Goal: Information Seeking & Learning: Learn about a topic

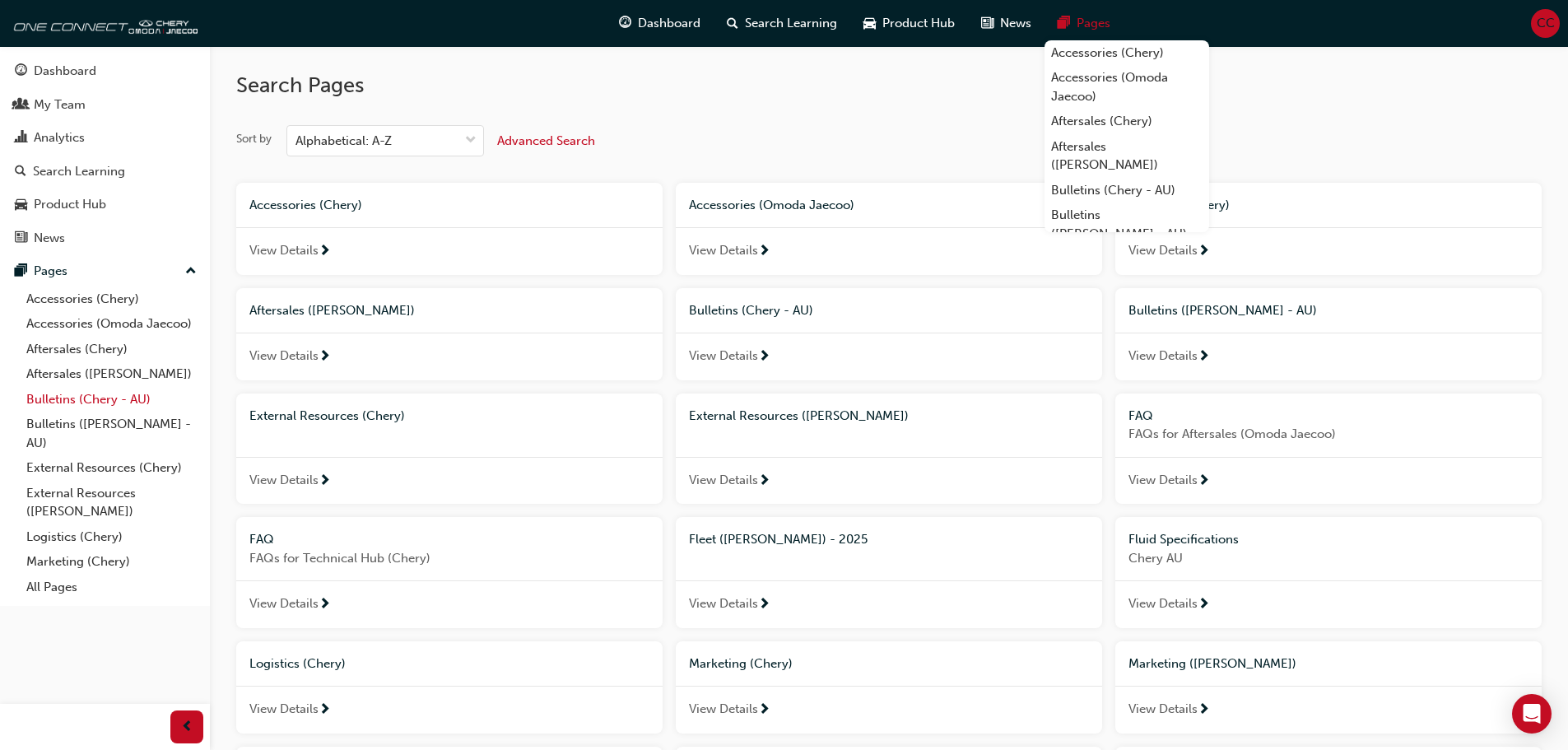
click at [59, 396] on link "Bulletins (Chery - AU)" at bounding box center [111, 399] width 183 height 25
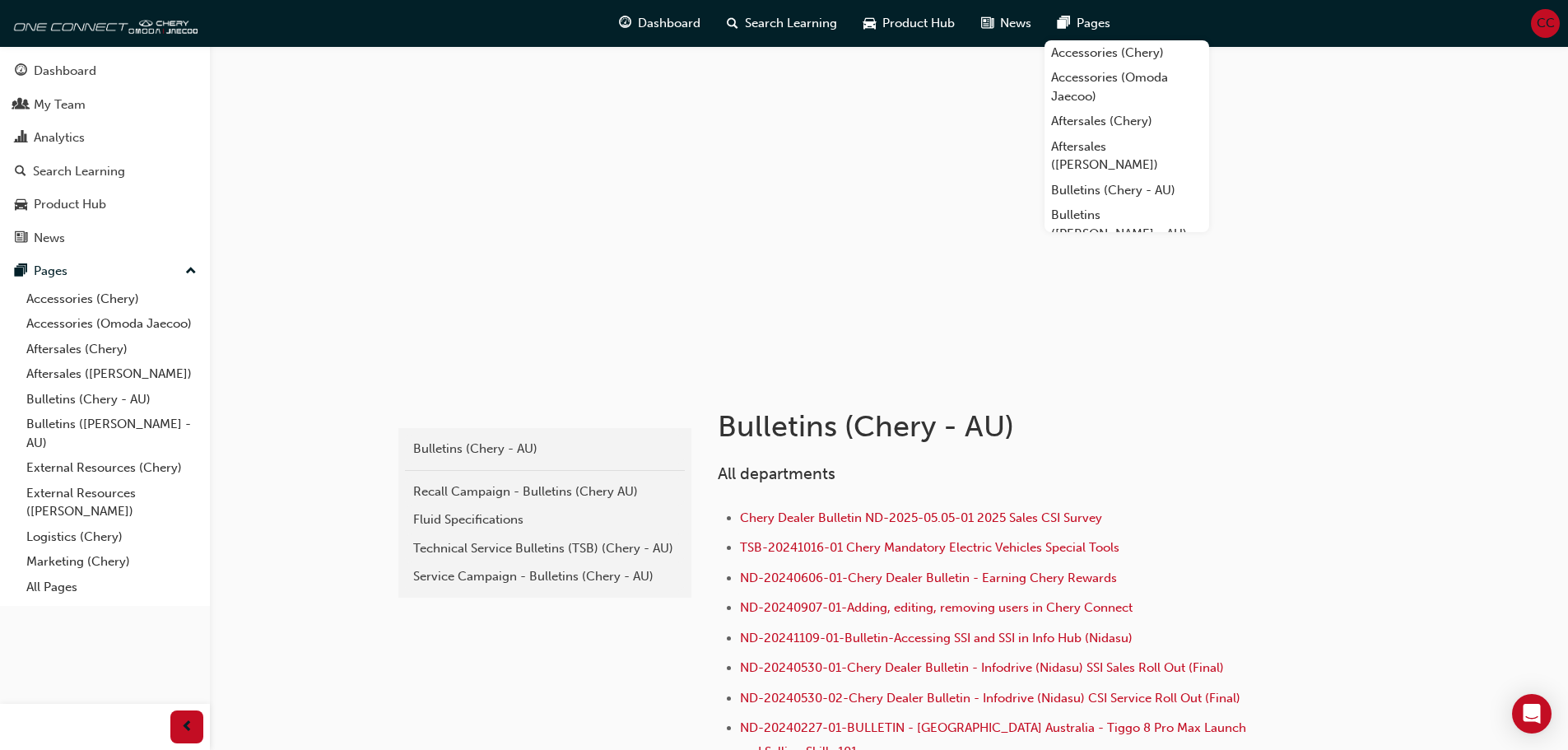
click at [475, 574] on div "Service Campaign - Bulletins (Chery - AU)" at bounding box center [544, 577] width 263 height 19
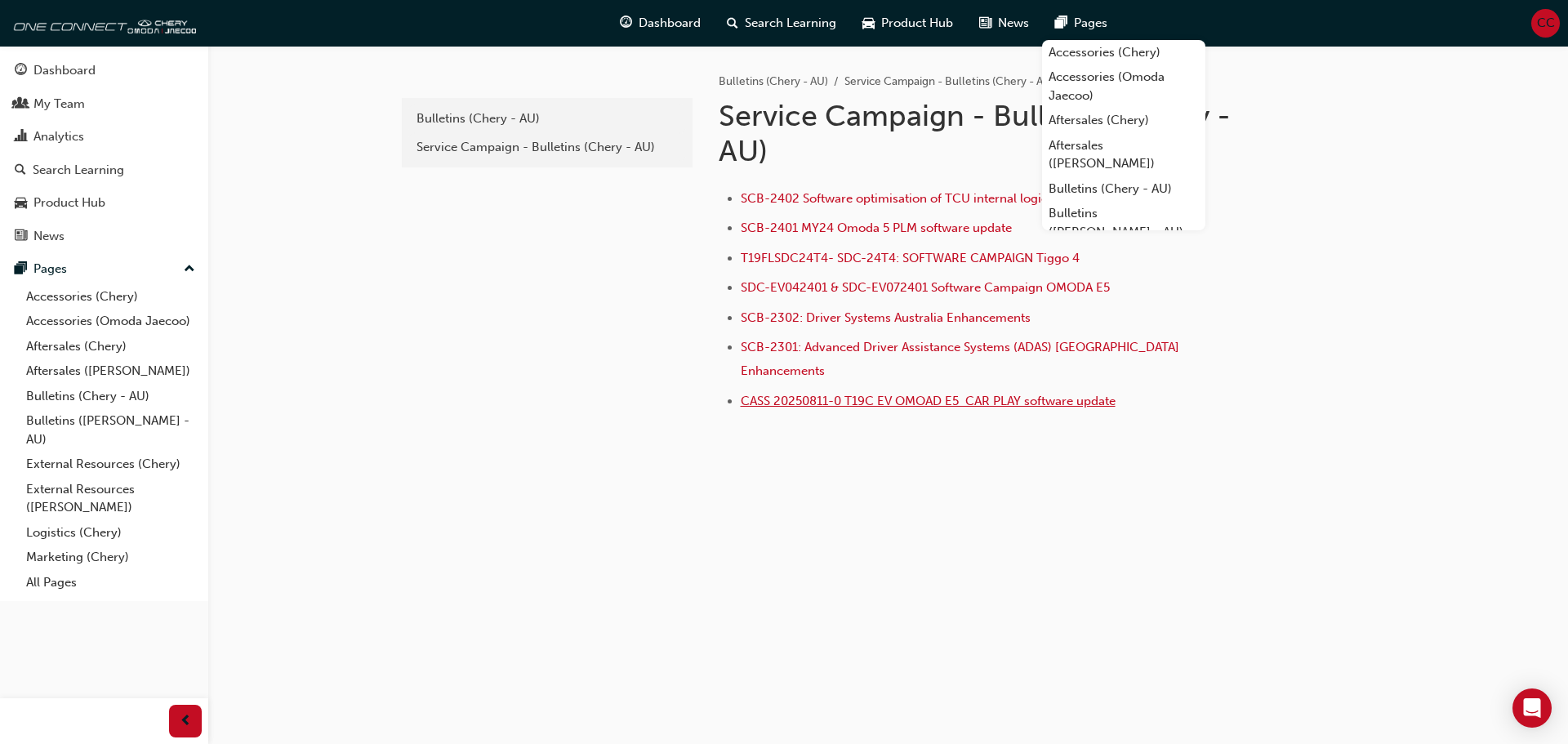
click at [807, 394] on span "CASS 20250811-0 T19C EV OMOAD E5 CAR PLAY software update" at bounding box center [928, 401] width 375 height 15
